Goal: Task Accomplishment & Management: Complete application form

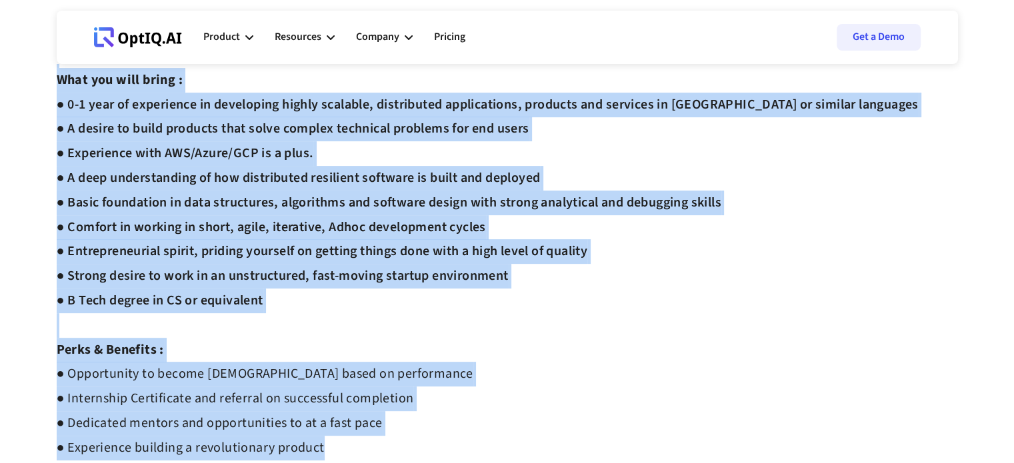
scroll to position [800, 0]
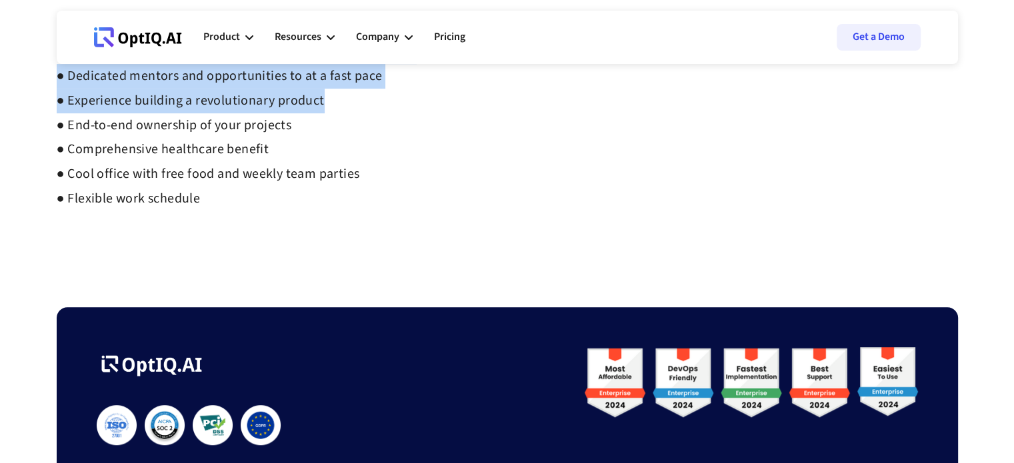
drag, startPoint x: 59, startPoint y: 100, endPoint x: 473, endPoint y: 199, distance: 425.7
copy div "Loremip Dolorsita Consectetu Adipi Elitseddo Eiusmod : ● Temporin Utlaboreet do…"
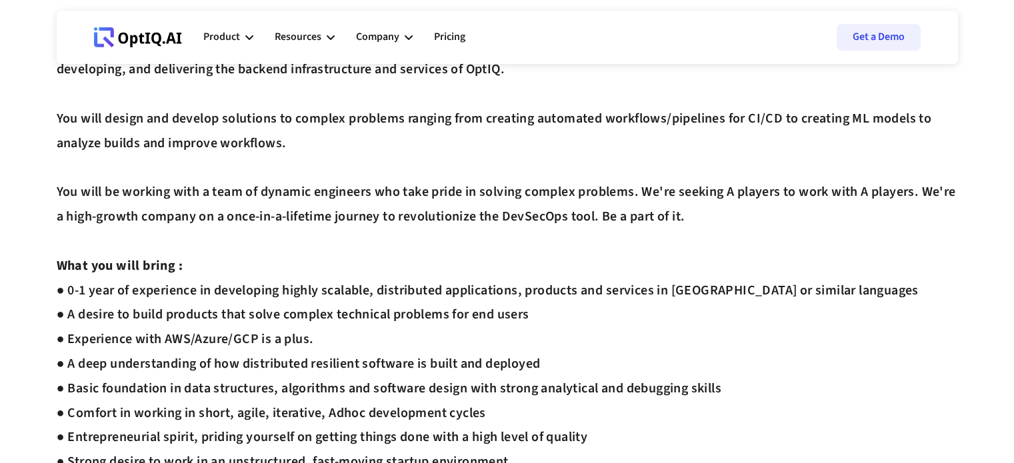
scroll to position [0, 0]
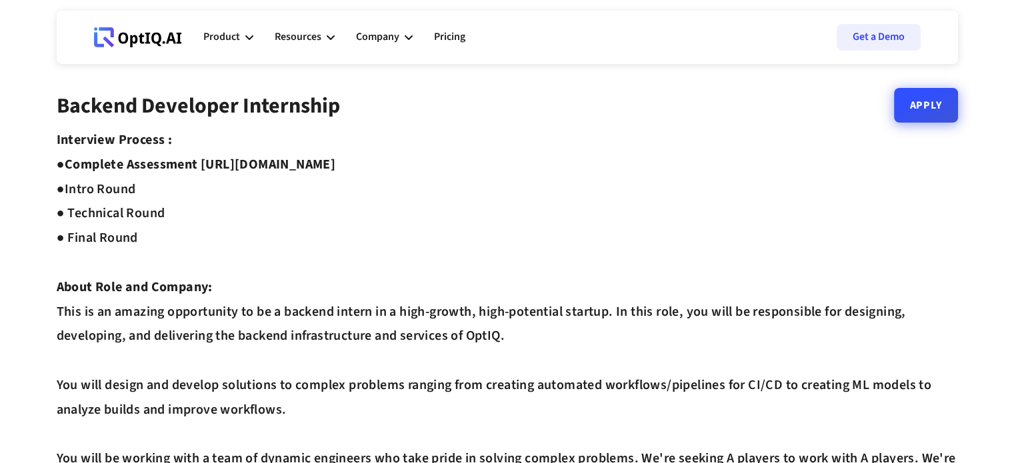
click at [924, 114] on link "Apply" at bounding box center [926, 105] width 64 height 35
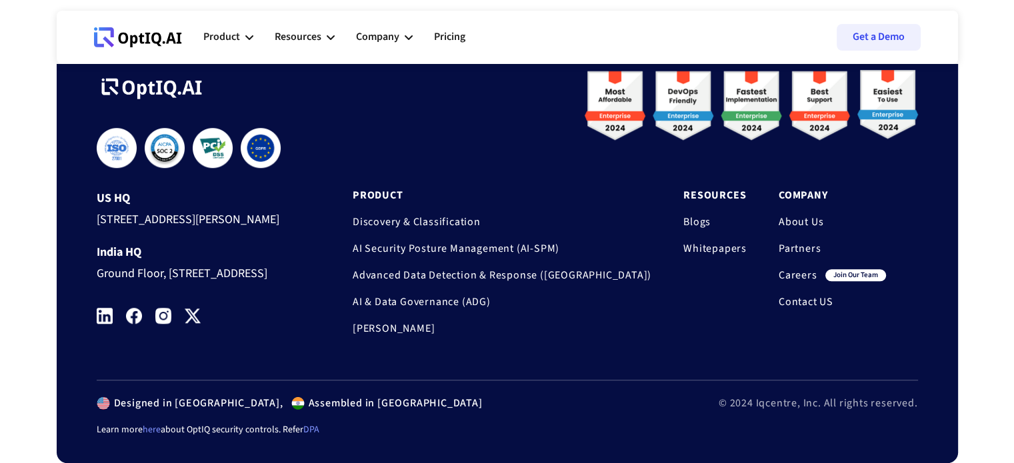
scroll to position [1134, 0]
